Goal: Task Accomplishment & Management: Use online tool/utility

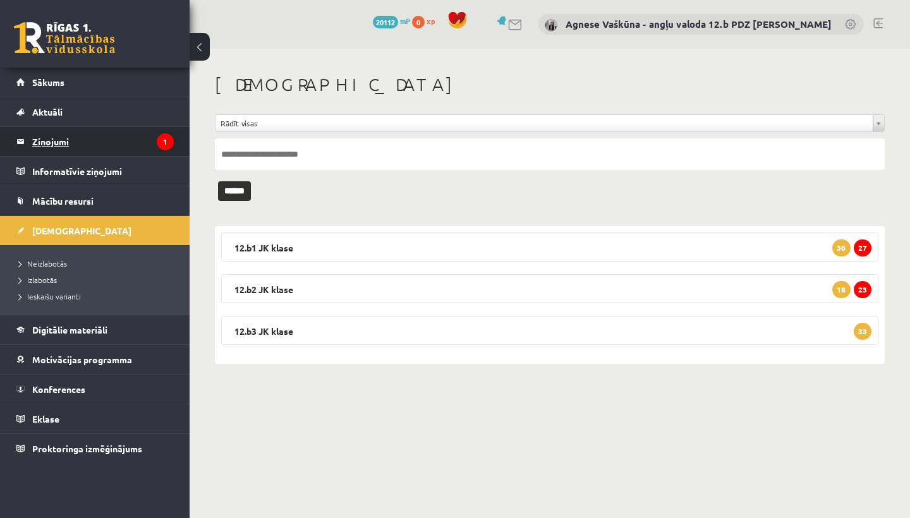
click at [59, 139] on legend "Ziņojumi 1" at bounding box center [103, 141] width 142 height 29
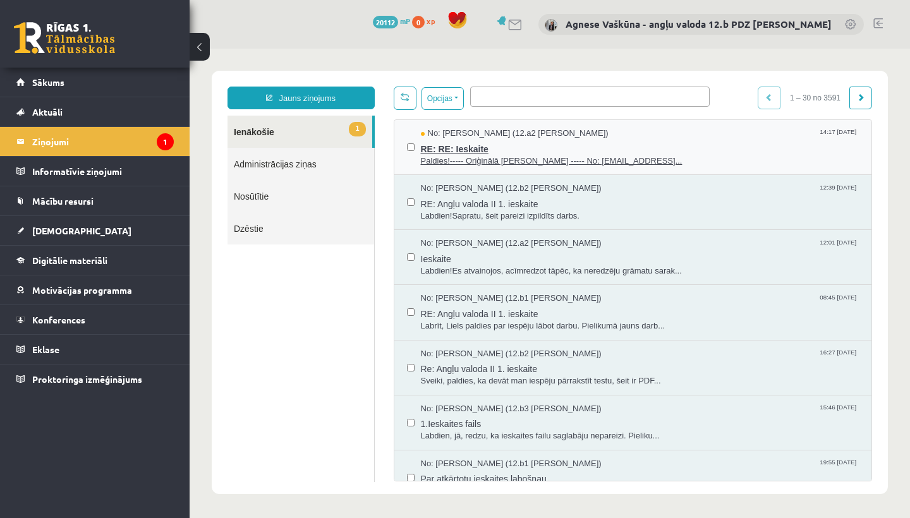
click at [471, 147] on span "RE: RE: Ieskaite" at bounding box center [640, 148] width 438 height 16
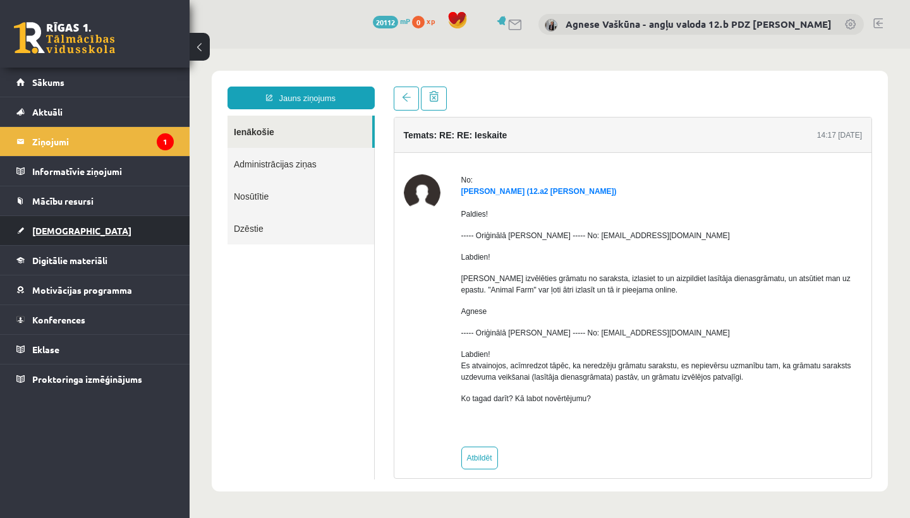
click at [57, 222] on link "[DEMOGRAPHIC_DATA]" at bounding box center [94, 230] width 157 height 29
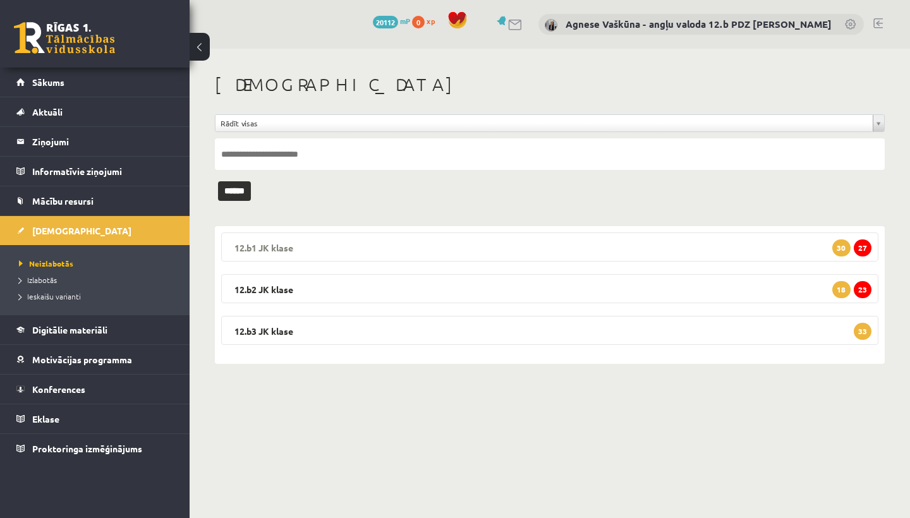
click at [277, 247] on legend "12.b1 [PERSON_NAME] 27 30" at bounding box center [549, 246] width 657 height 29
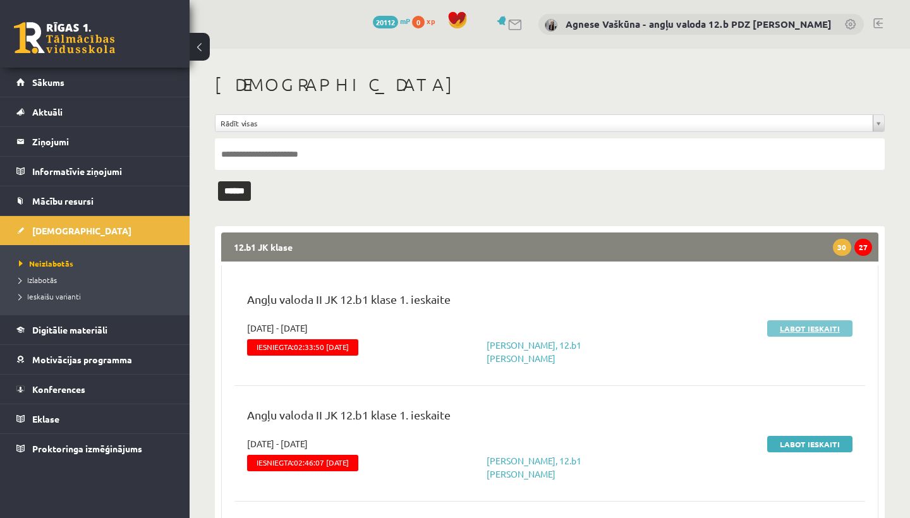
click at [817, 329] on link "Labot ieskaiti" at bounding box center [809, 328] width 85 height 16
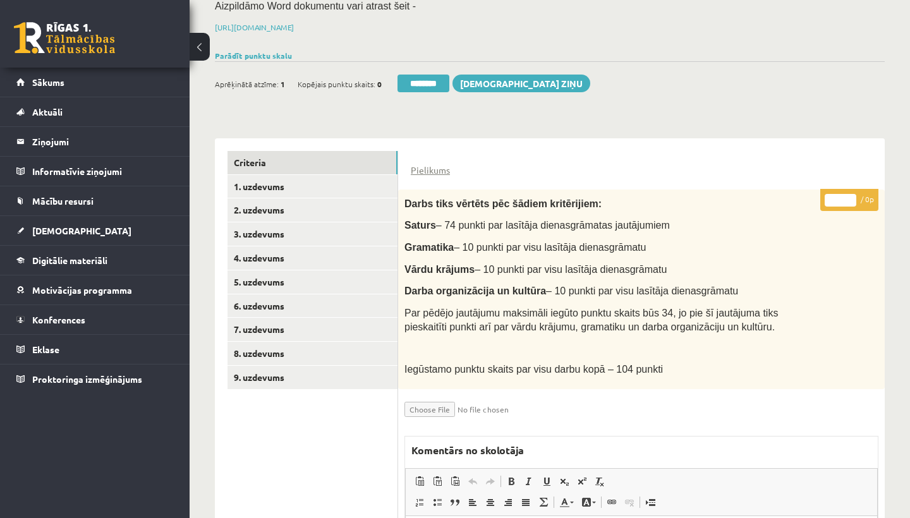
scroll to position [179, 0]
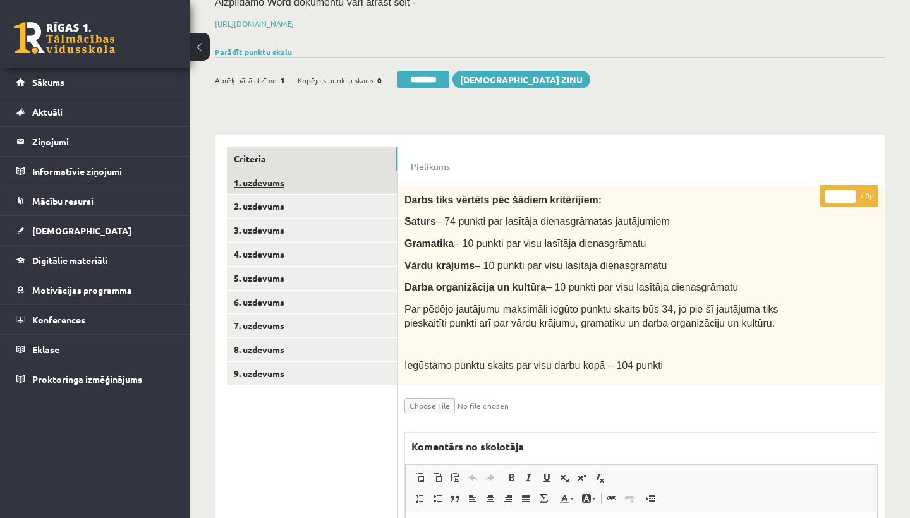
click at [286, 174] on link "1. uzdevums" at bounding box center [312, 182] width 170 height 23
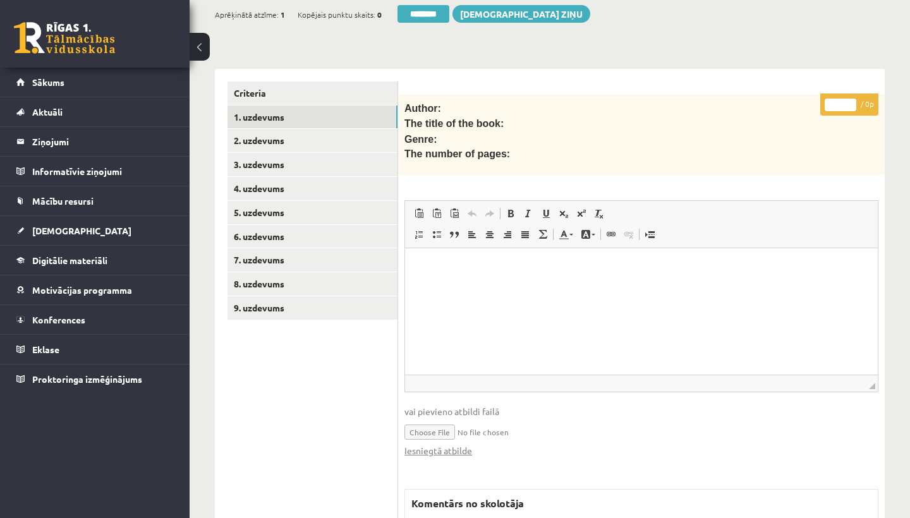
scroll to position [275, 0]
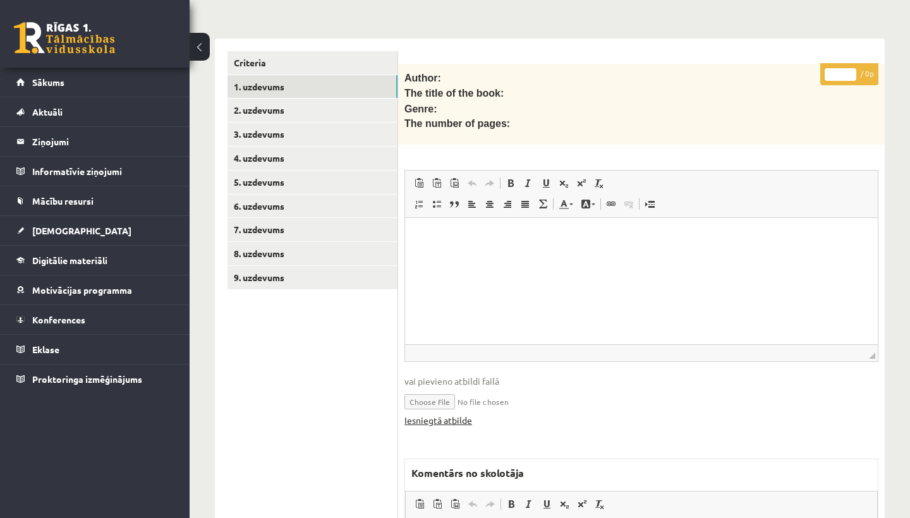
click at [451, 414] on link "Iesniegtā atbilde" at bounding box center [438, 420] width 68 height 13
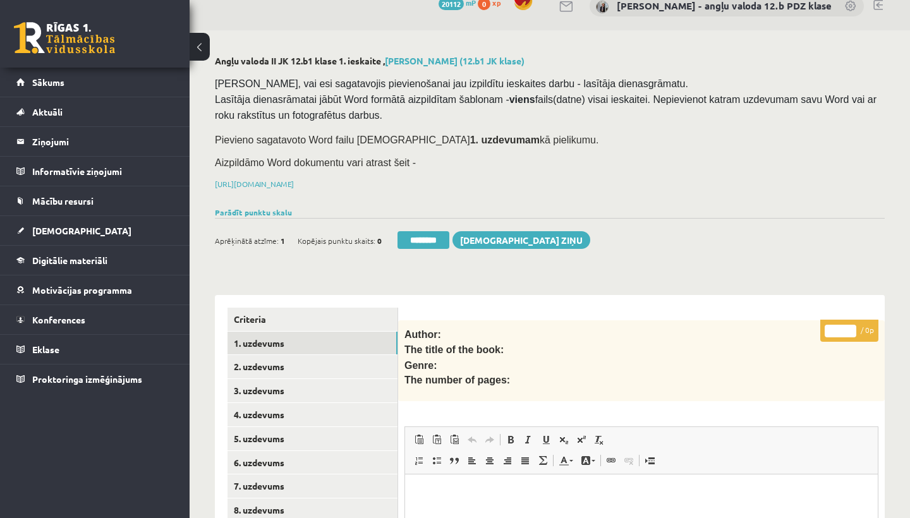
scroll to position [0, 0]
click at [277, 358] on link "2. uzdevums" at bounding box center [312, 366] width 170 height 23
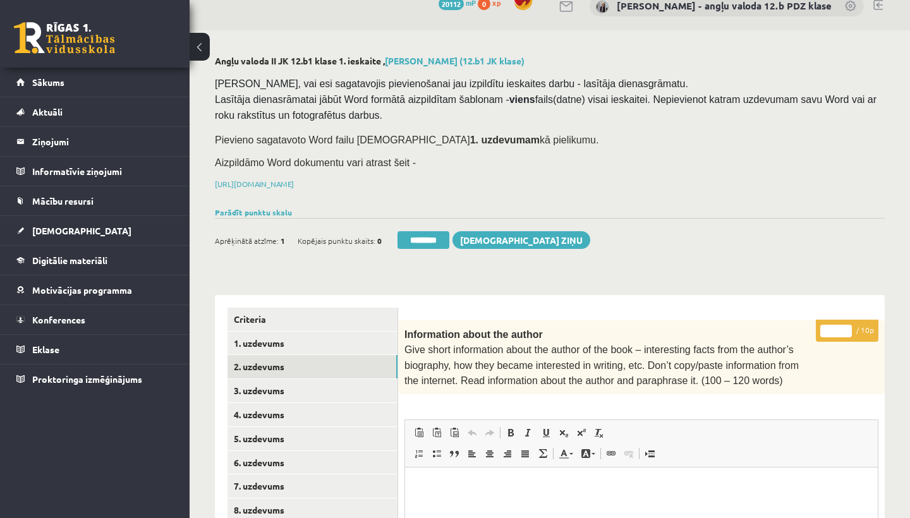
click at [838, 327] on input "*" at bounding box center [836, 331] width 32 height 13
type input "**"
click at [276, 391] on link "3. uzdevums" at bounding box center [312, 390] width 170 height 23
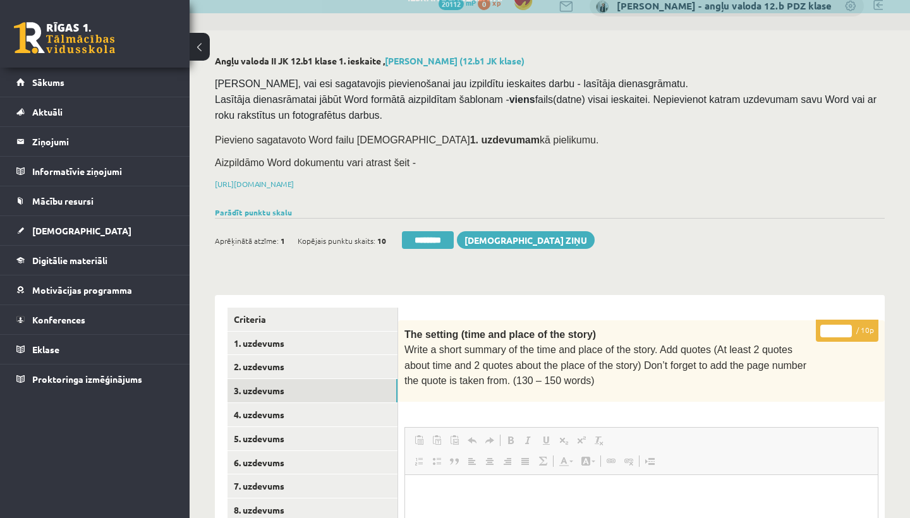
click at [839, 326] on input "*" at bounding box center [836, 331] width 32 height 13
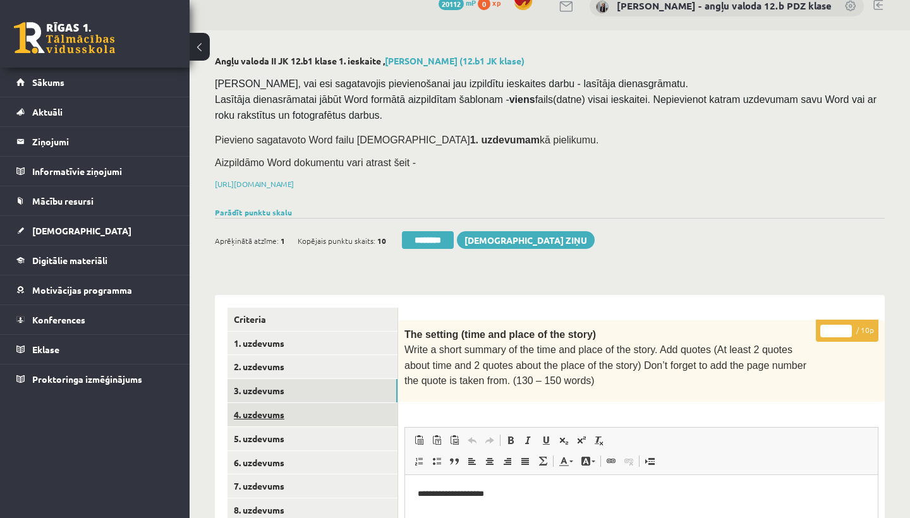
type input "**"
click at [263, 413] on link "4. uzdevums" at bounding box center [312, 414] width 170 height 23
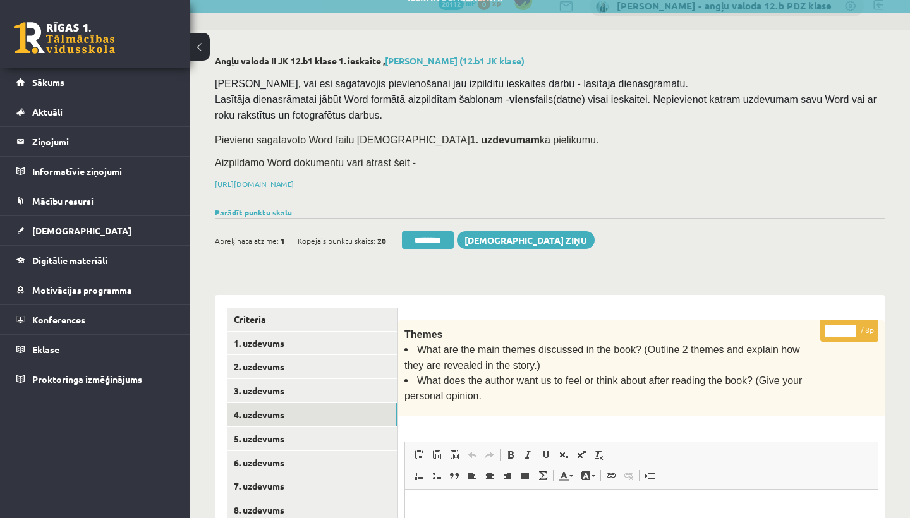
click at [841, 325] on input "*" at bounding box center [840, 331] width 32 height 13
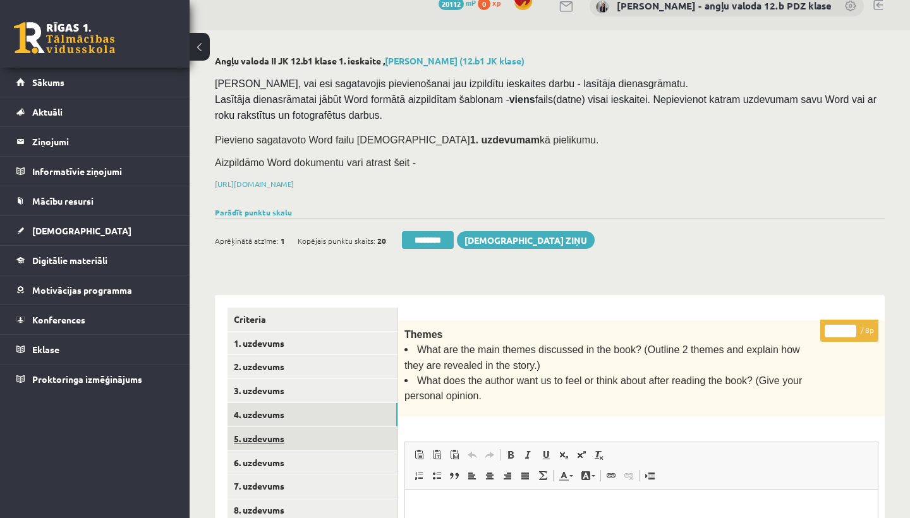
type input "*"
click at [269, 437] on link "5. uzdevums" at bounding box center [312, 438] width 170 height 23
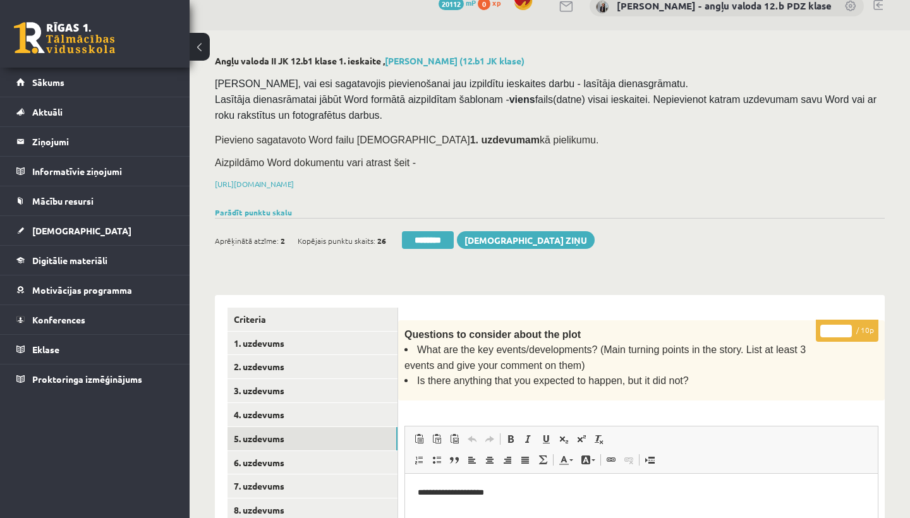
click at [838, 329] on input "*" at bounding box center [836, 331] width 32 height 13
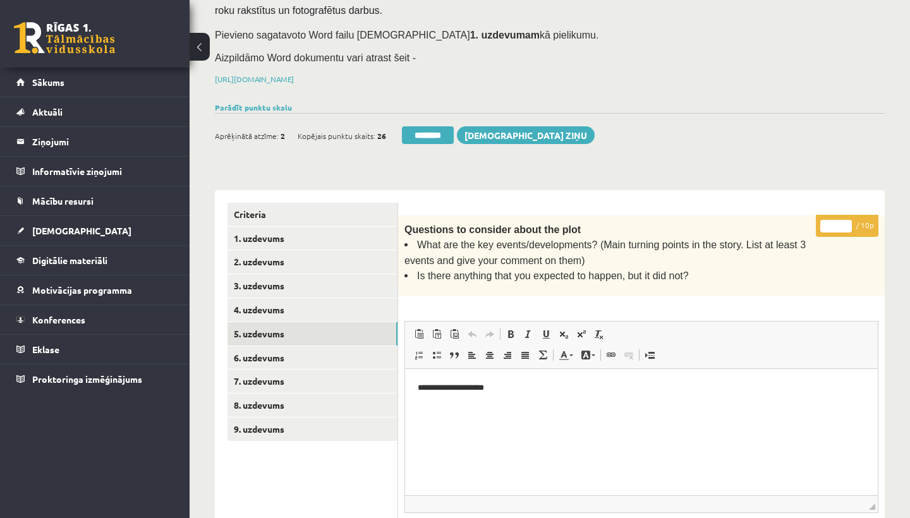
scroll to position [136, 0]
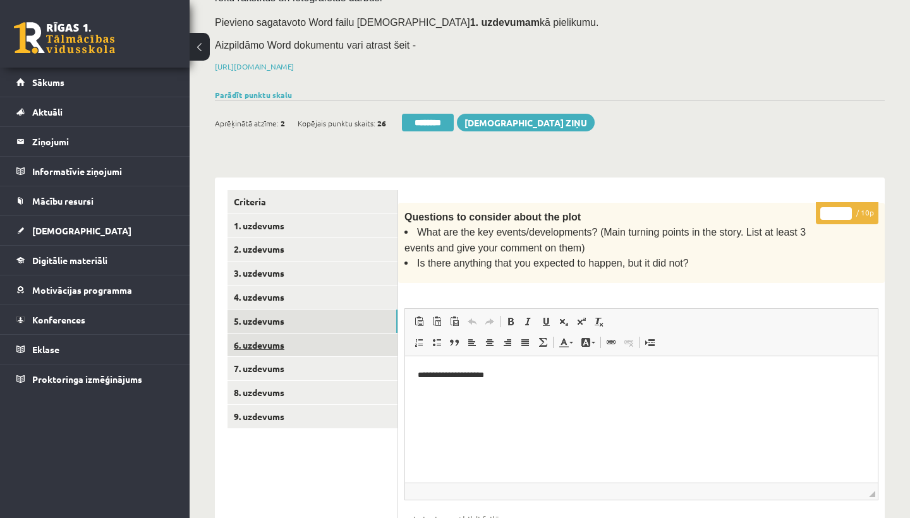
type input "*"
click at [275, 341] on link "6. uzdevums" at bounding box center [312, 345] width 170 height 23
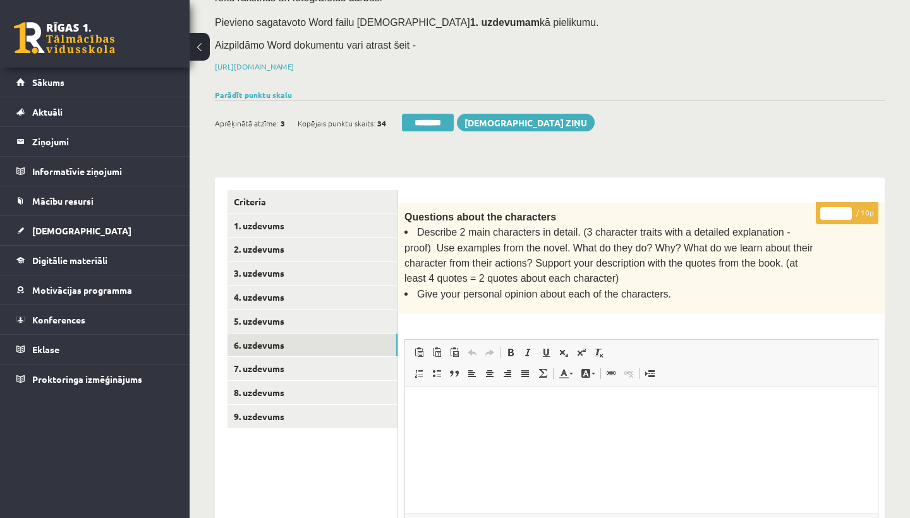
scroll to position [0, 0]
drag, startPoint x: 583, startPoint y: 229, endPoint x: 780, endPoint y: 231, distance: 196.5
click at [780, 231] on span "Describe 2 main characters in detail. (3 character traits with a detailed expla…" at bounding box center [608, 255] width 409 height 57
copy span "3 character traits with a detailed explanation"
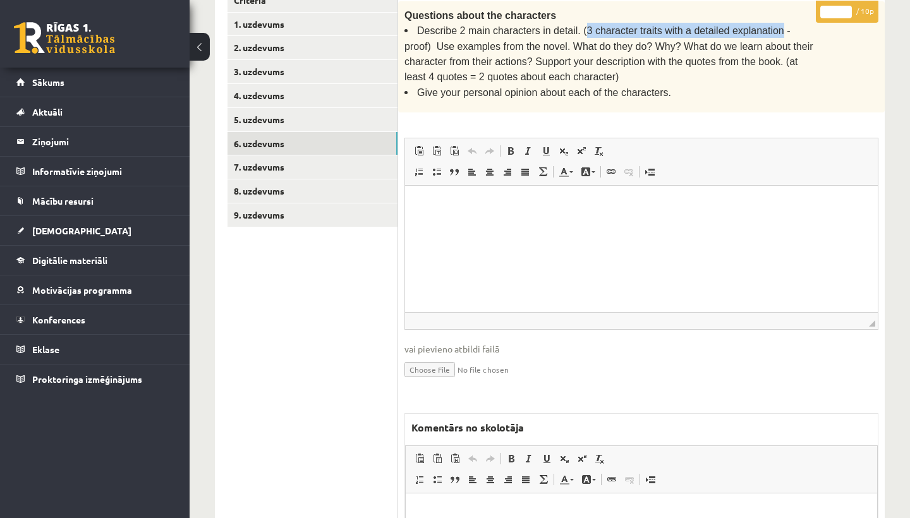
scroll to position [497, 0]
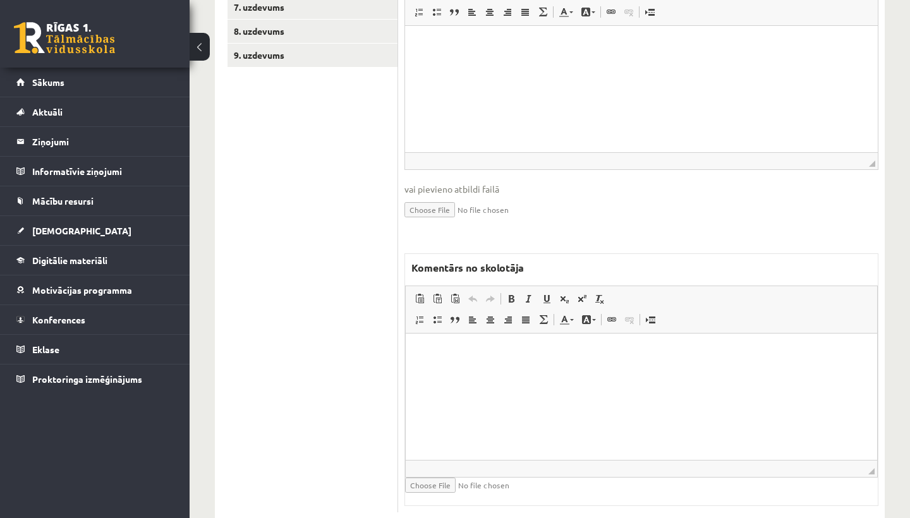
click at [485, 372] on html at bounding box center [641, 353] width 471 height 39
drag, startPoint x: 484, startPoint y: 352, endPoint x: 587, endPoint y: 351, distance: 103.0
click at [587, 351] on p "**********" at bounding box center [641, 352] width 446 height 13
drag, startPoint x: 510, startPoint y: 291, endPoint x: 519, endPoint y: 291, distance: 9.5
click at [510, 294] on span at bounding box center [511, 299] width 10 height 10
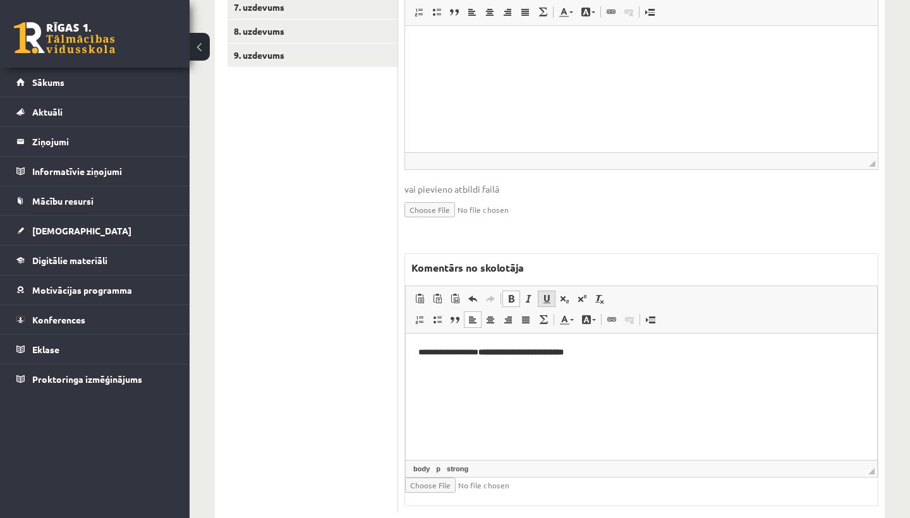
click at [549, 294] on span at bounding box center [546, 299] width 10 height 10
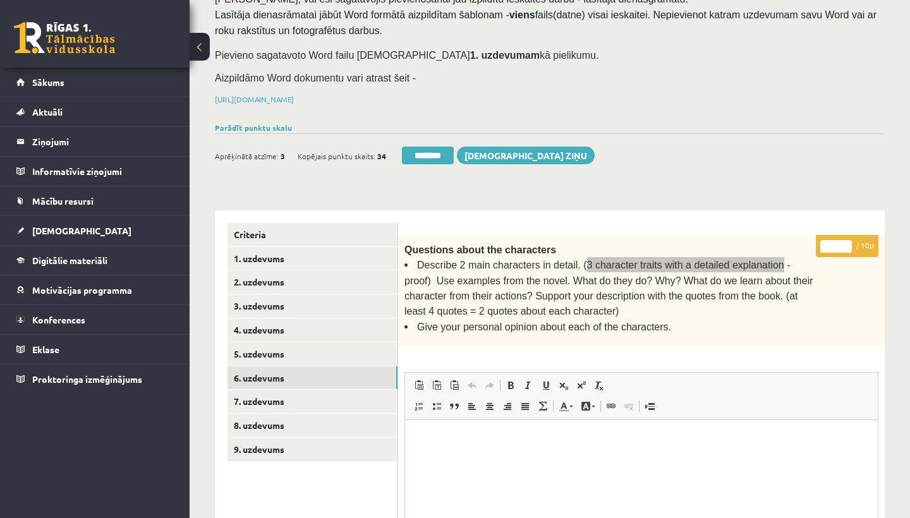
scroll to position [20, 0]
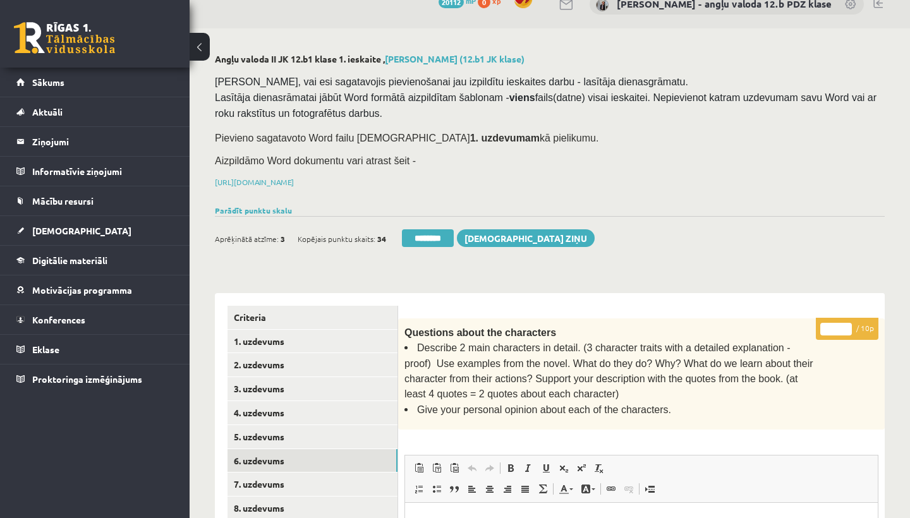
click at [838, 324] on input "*" at bounding box center [836, 329] width 32 height 13
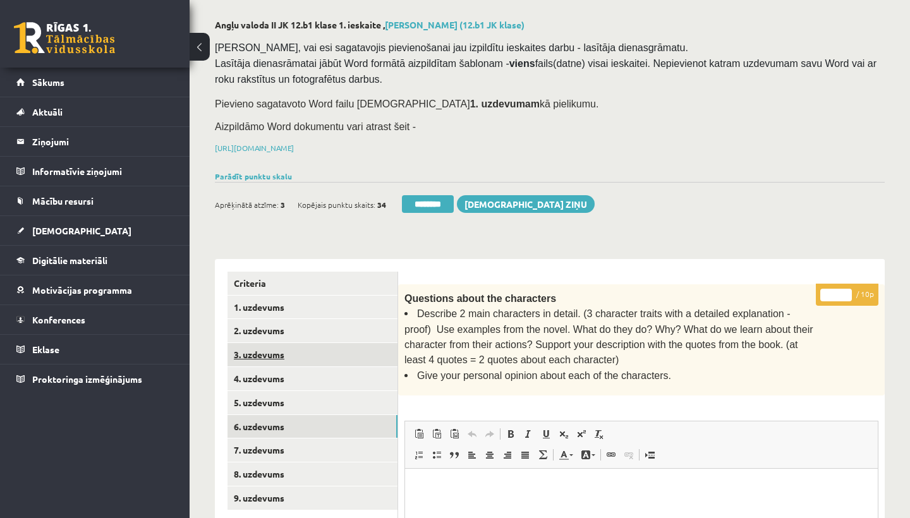
scroll to position [75, 0]
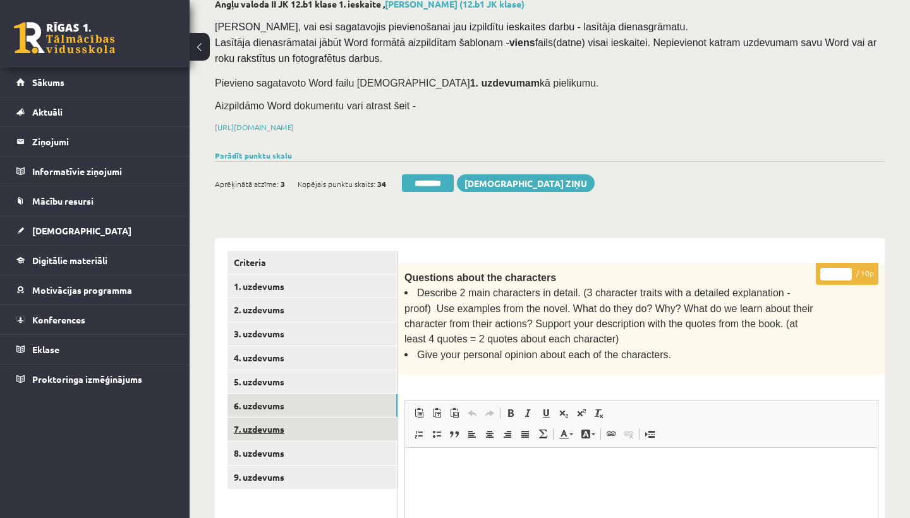
type input "*"
click at [269, 425] on link "7. uzdevums" at bounding box center [312, 429] width 170 height 23
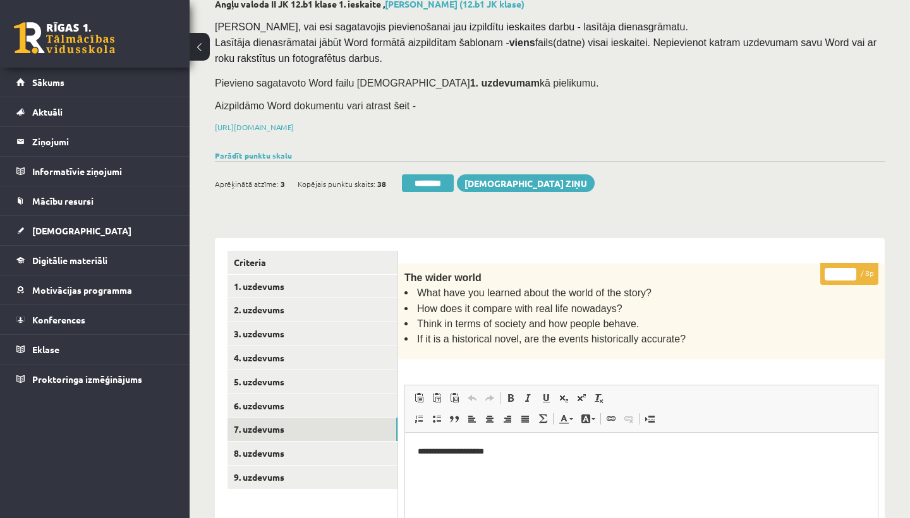
scroll to position [0, 0]
click at [843, 271] on input "*" at bounding box center [840, 274] width 32 height 13
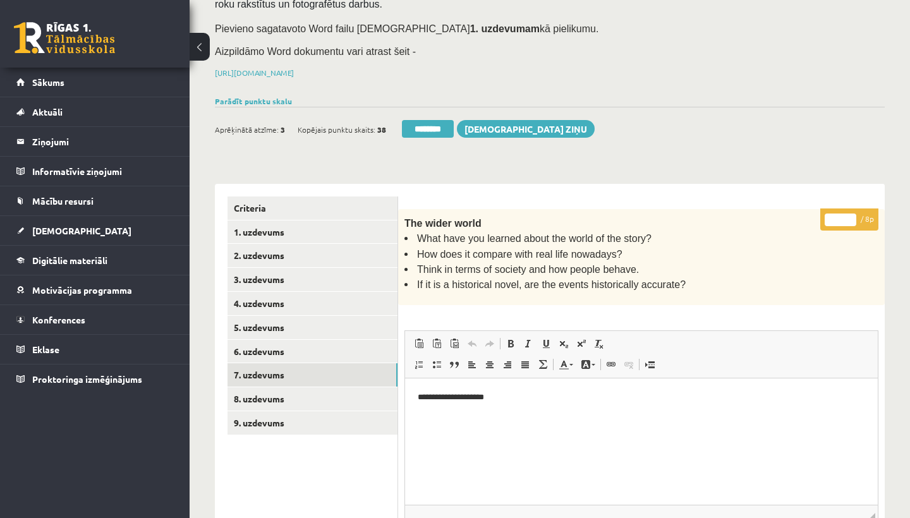
scroll to position [192, 0]
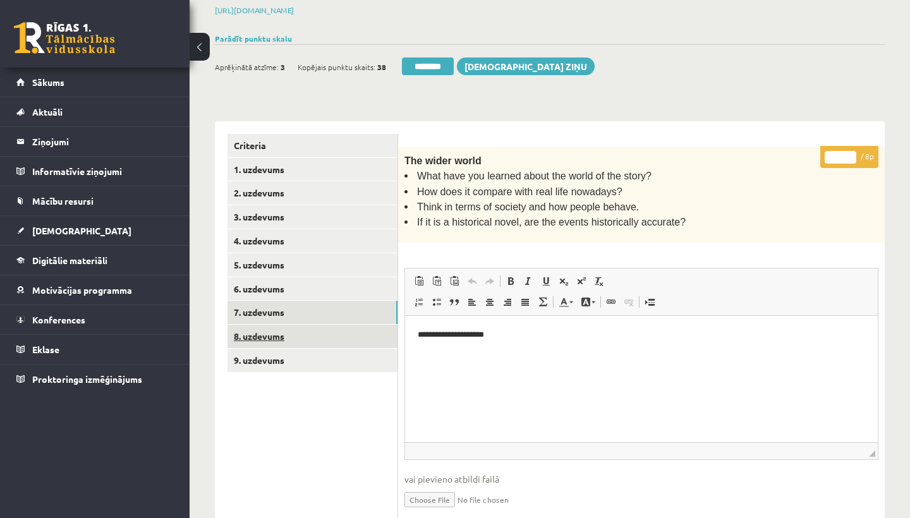
type input "*"
click at [288, 334] on link "8. uzdevums" at bounding box center [312, 336] width 170 height 23
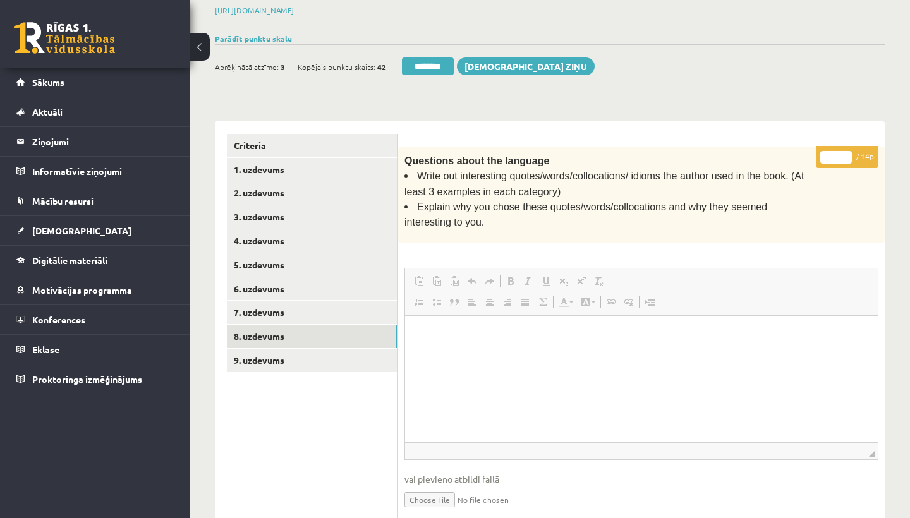
scroll to position [0, 0]
click at [838, 155] on input "*" at bounding box center [836, 157] width 32 height 13
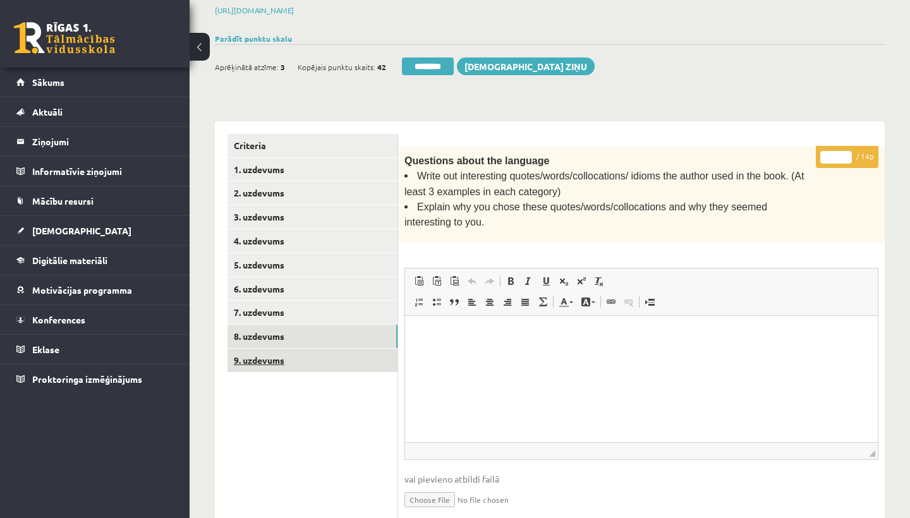
type input "**"
click at [269, 349] on link "9. uzdevums" at bounding box center [312, 360] width 170 height 23
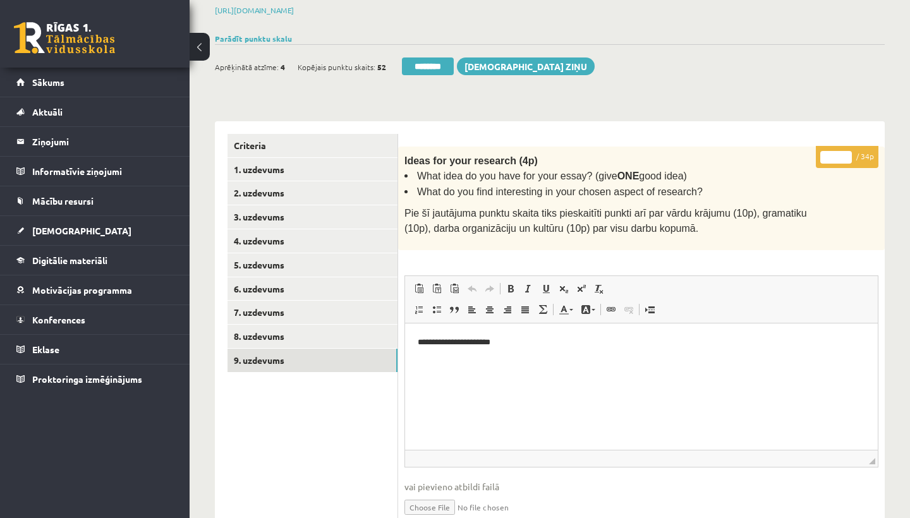
click at [838, 154] on input "*" at bounding box center [836, 157] width 32 height 13
type input "**"
click at [299, 163] on link "1. uzdevums" at bounding box center [312, 169] width 170 height 23
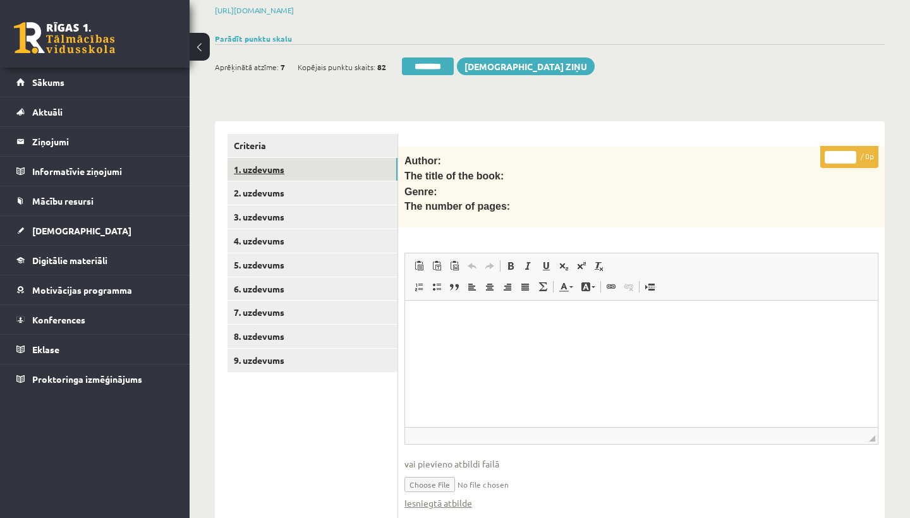
click at [299, 163] on link "1. uzdevums" at bounding box center [312, 169] width 170 height 23
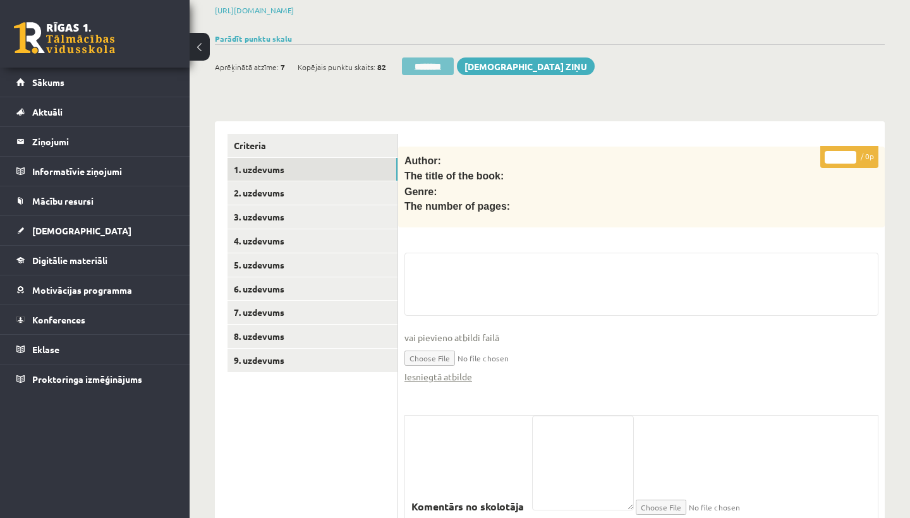
click at [429, 64] on input "********" at bounding box center [428, 66] width 52 height 18
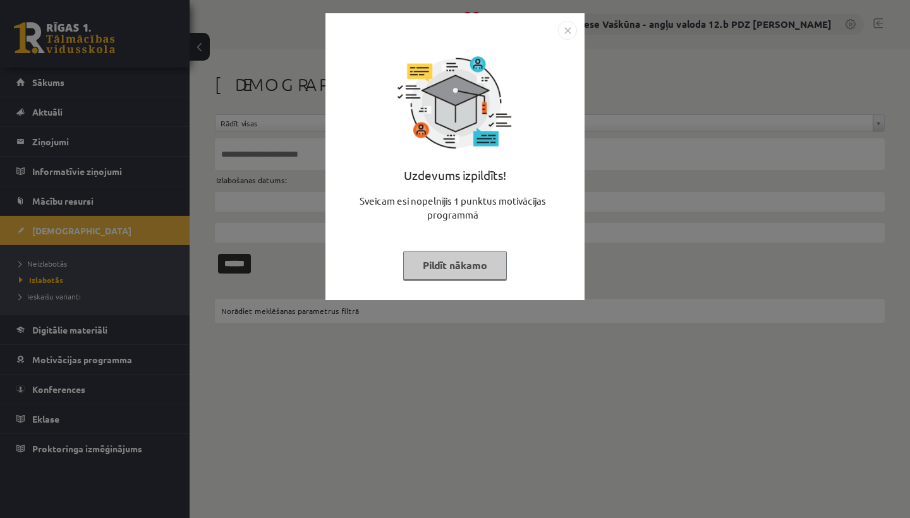
click at [568, 25] on img "Close" at bounding box center [567, 30] width 19 height 19
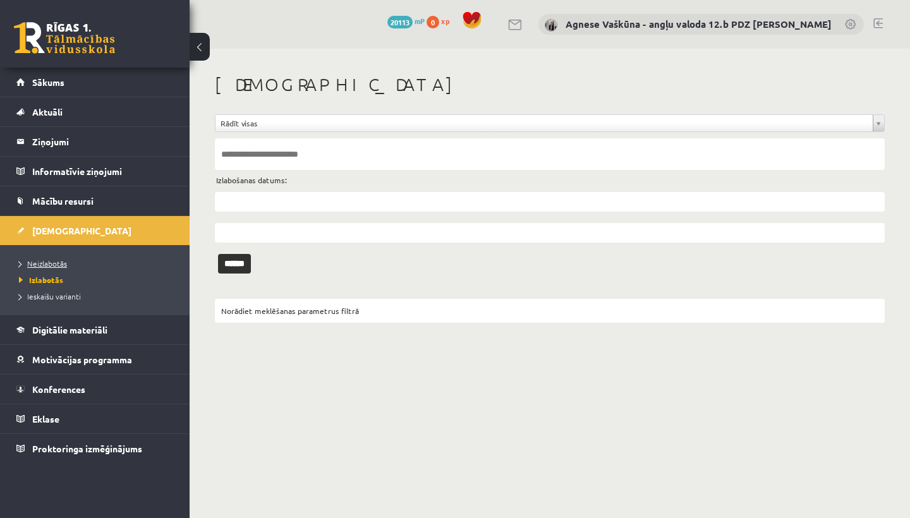
click at [54, 258] on link "Neizlabotās" at bounding box center [98, 263] width 158 height 11
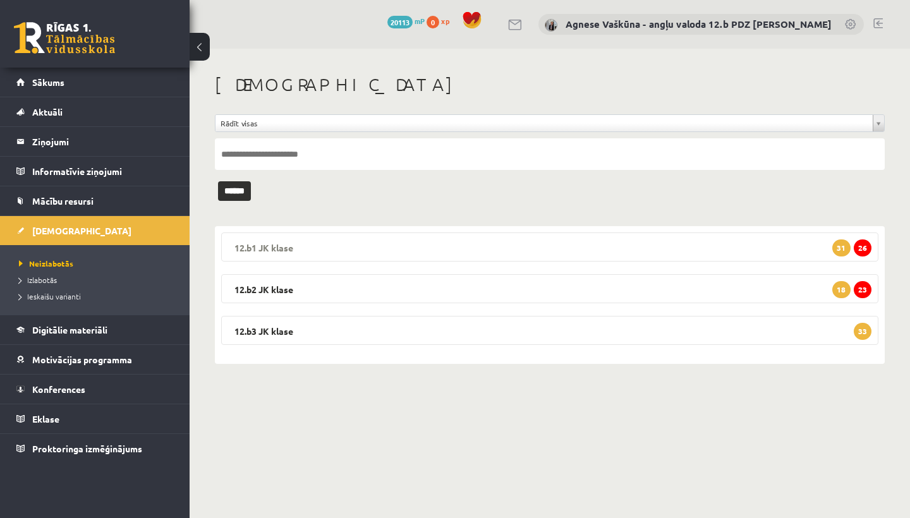
click at [302, 249] on legend "12.b1 JK klase 26 31" at bounding box center [549, 246] width 657 height 29
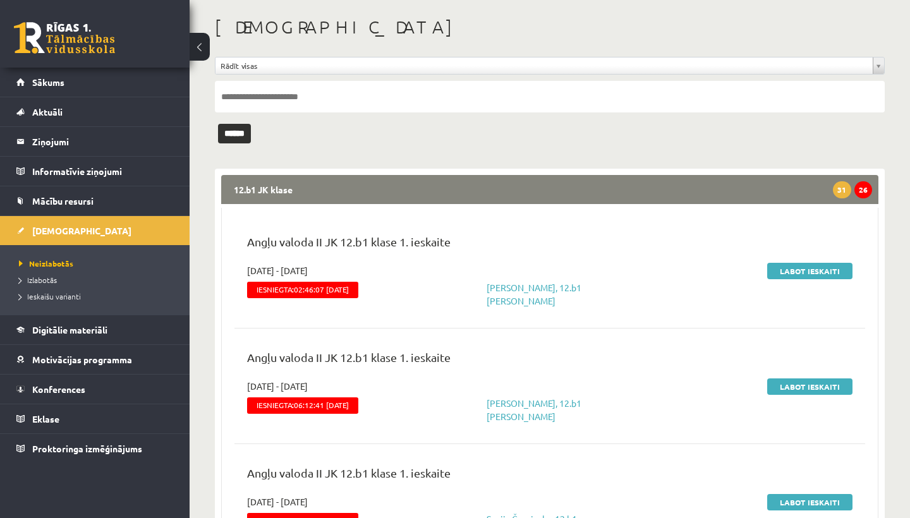
scroll to position [59, 0]
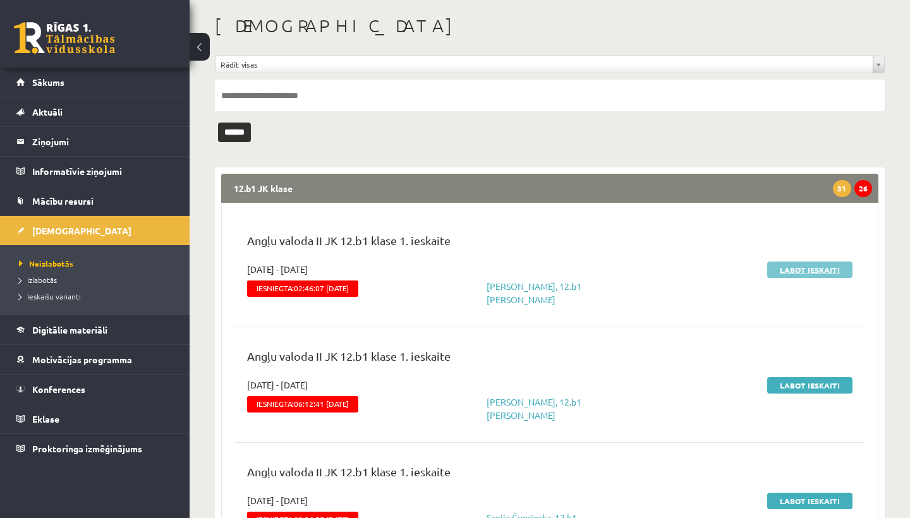
click at [797, 273] on link "Labot ieskaiti" at bounding box center [809, 270] width 85 height 16
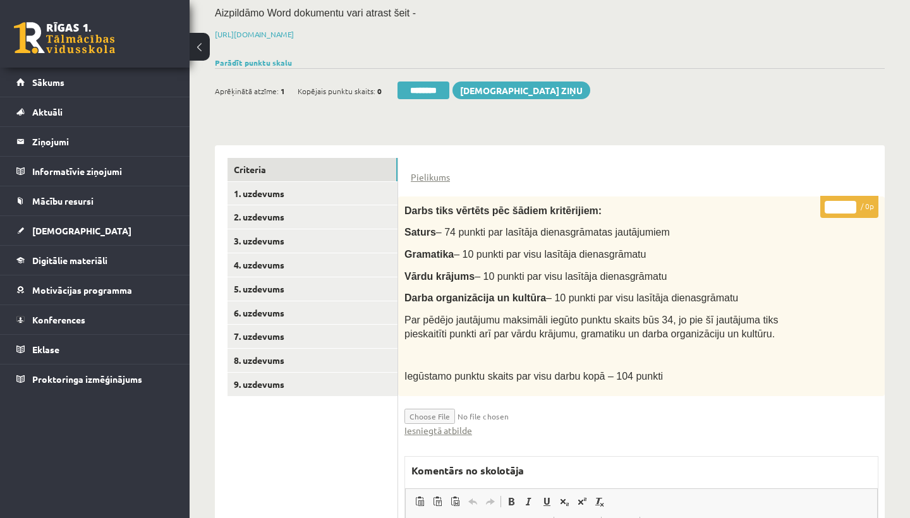
scroll to position [169, 0]
click at [453, 423] on link "Iesniegtā atbilde" at bounding box center [438, 429] width 68 height 13
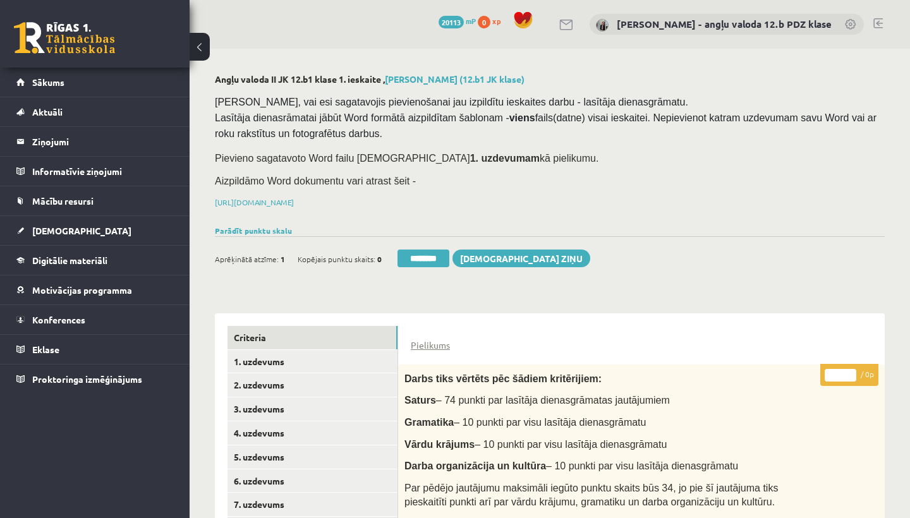
scroll to position [0, 0]
